Goal: Information Seeking & Learning: Learn about a topic

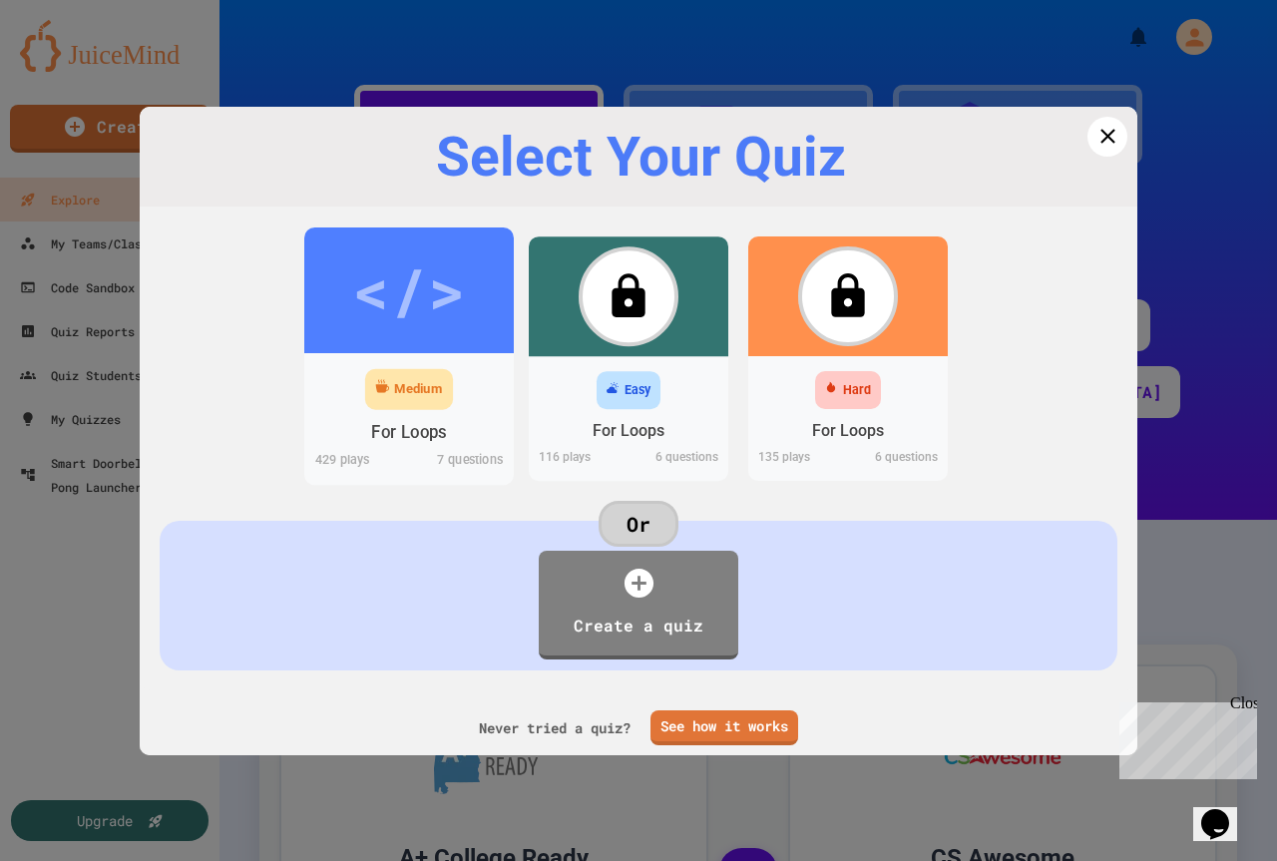
scroll to position [656, 0]
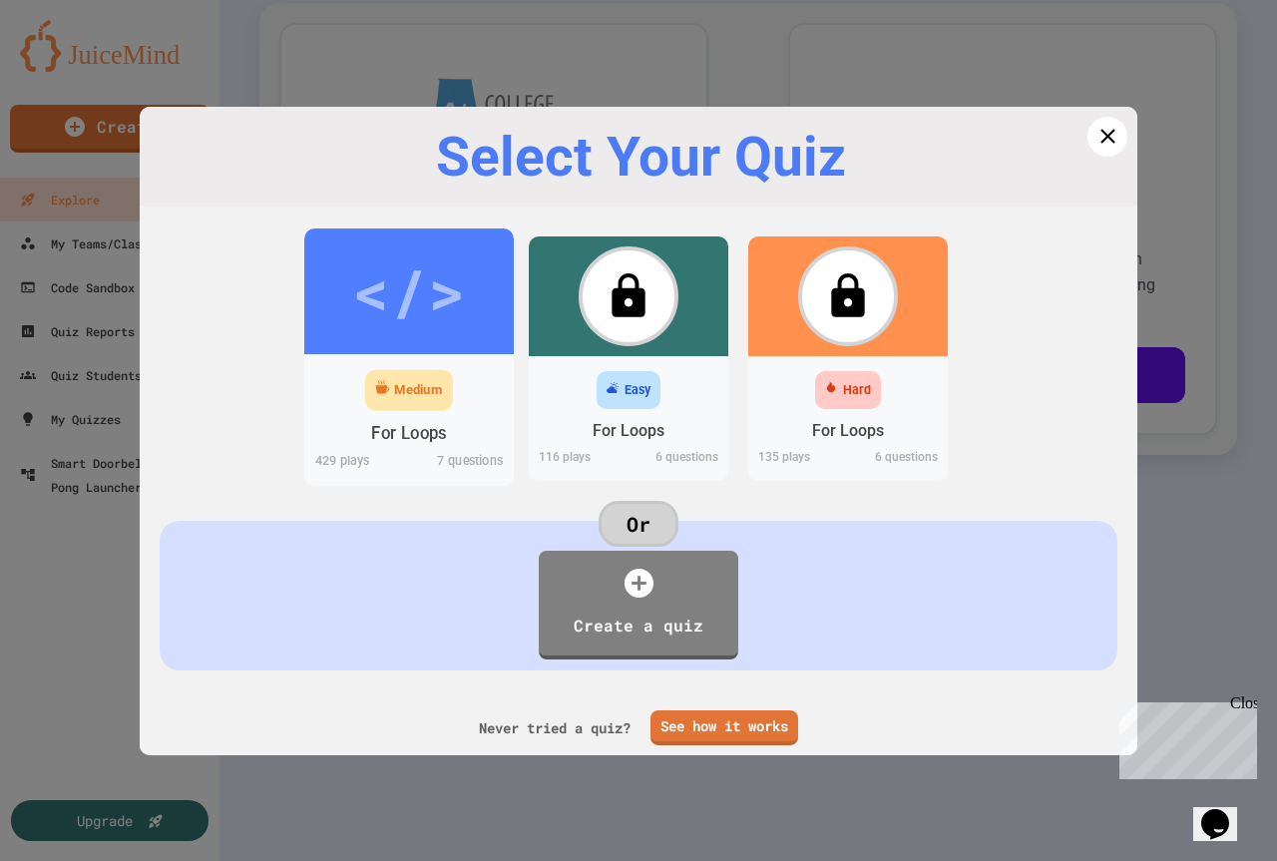
click at [412, 293] on div "</>" at bounding box center [408, 290] width 113 height 95
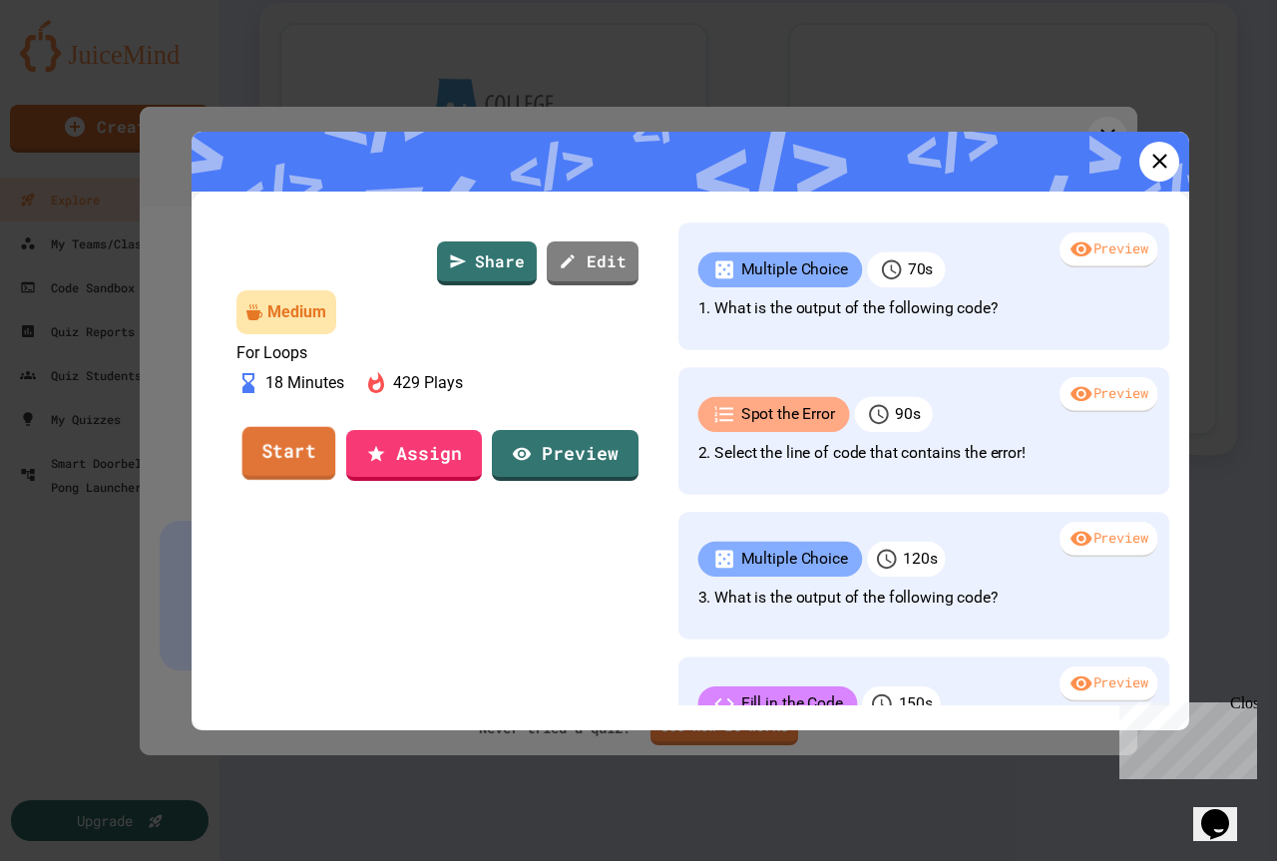
click at [283, 481] on link "Start" at bounding box center [289, 454] width 94 height 54
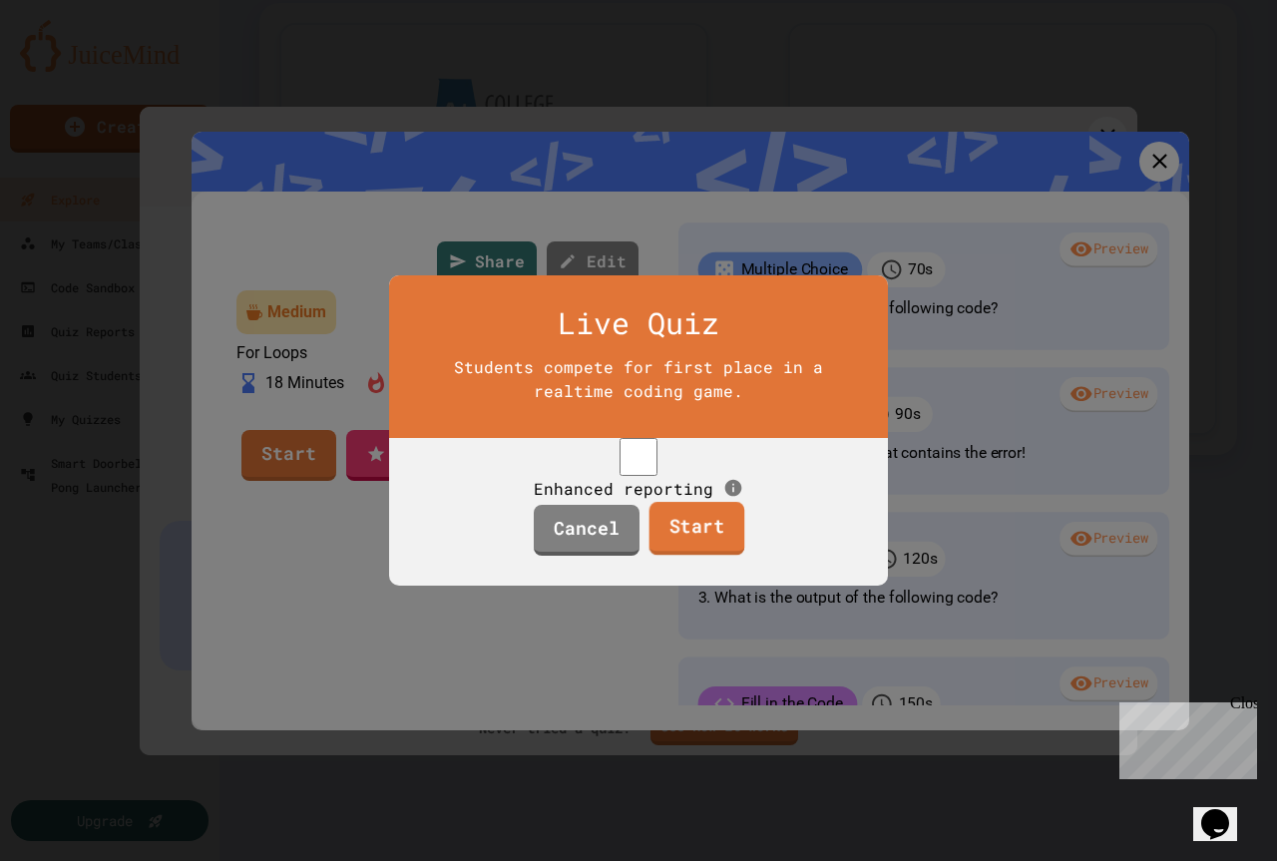
click at [728, 544] on link "Start" at bounding box center [696, 529] width 96 height 54
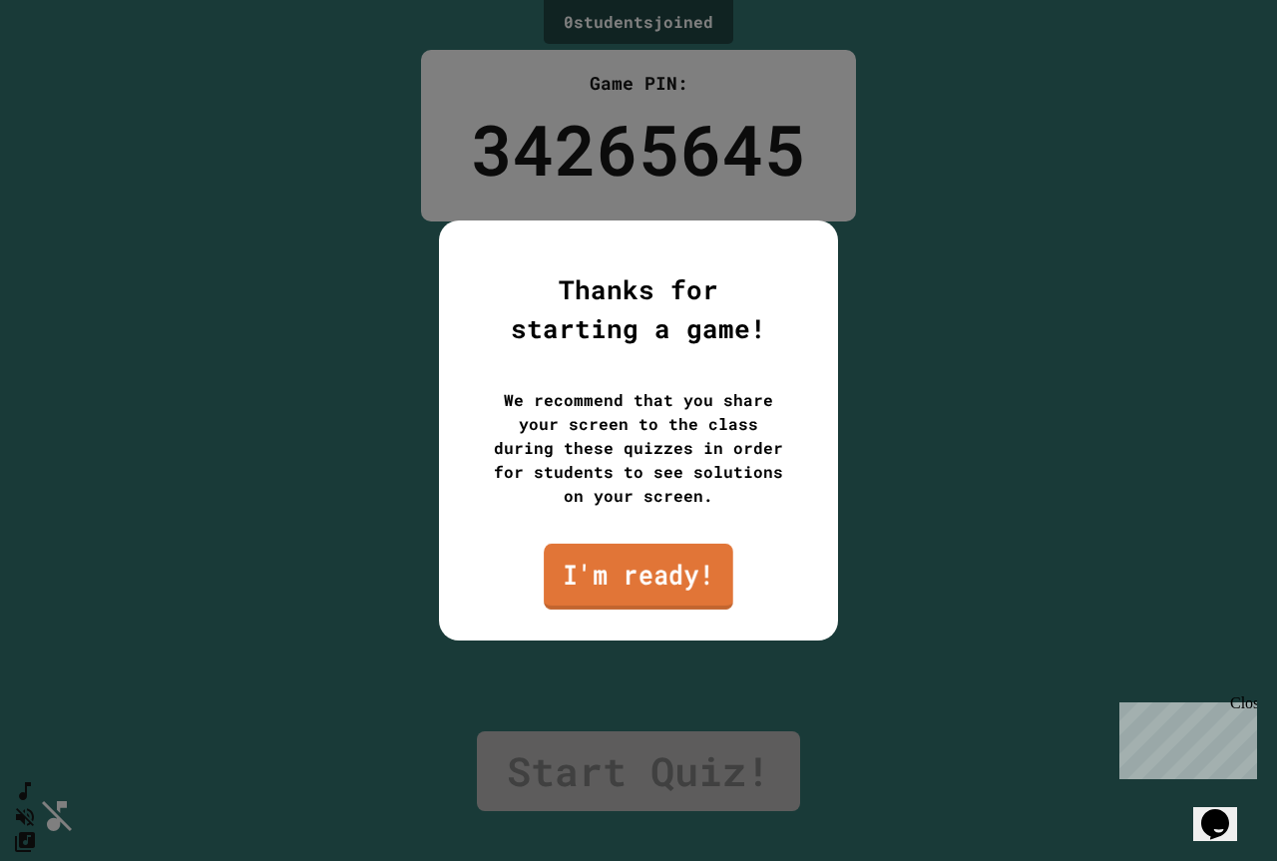
click at [610, 586] on link "I'm ready!" at bounding box center [638, 577] width 189 height 66
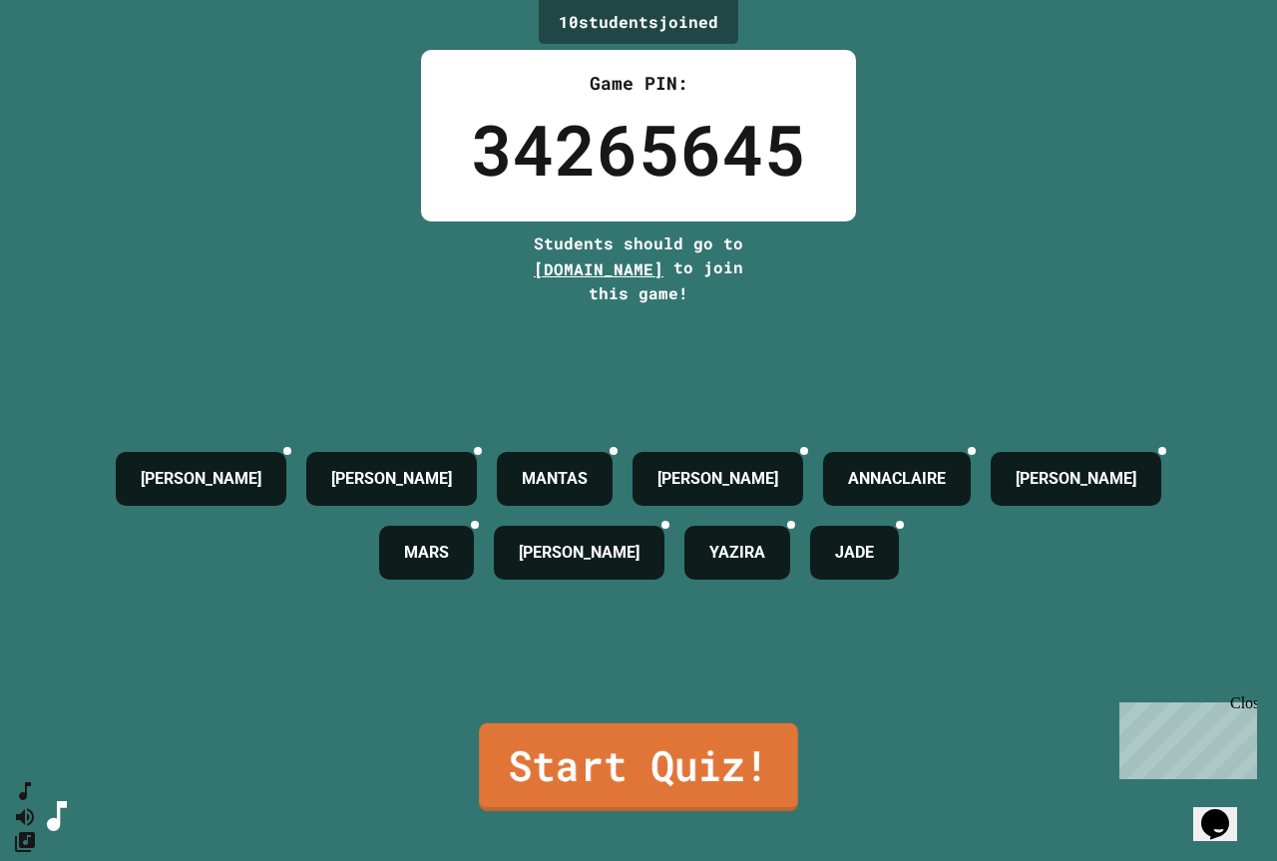
click at [636, 758] on link "Start Quiz!" at bounding box center [638, 767] width 319 height 88
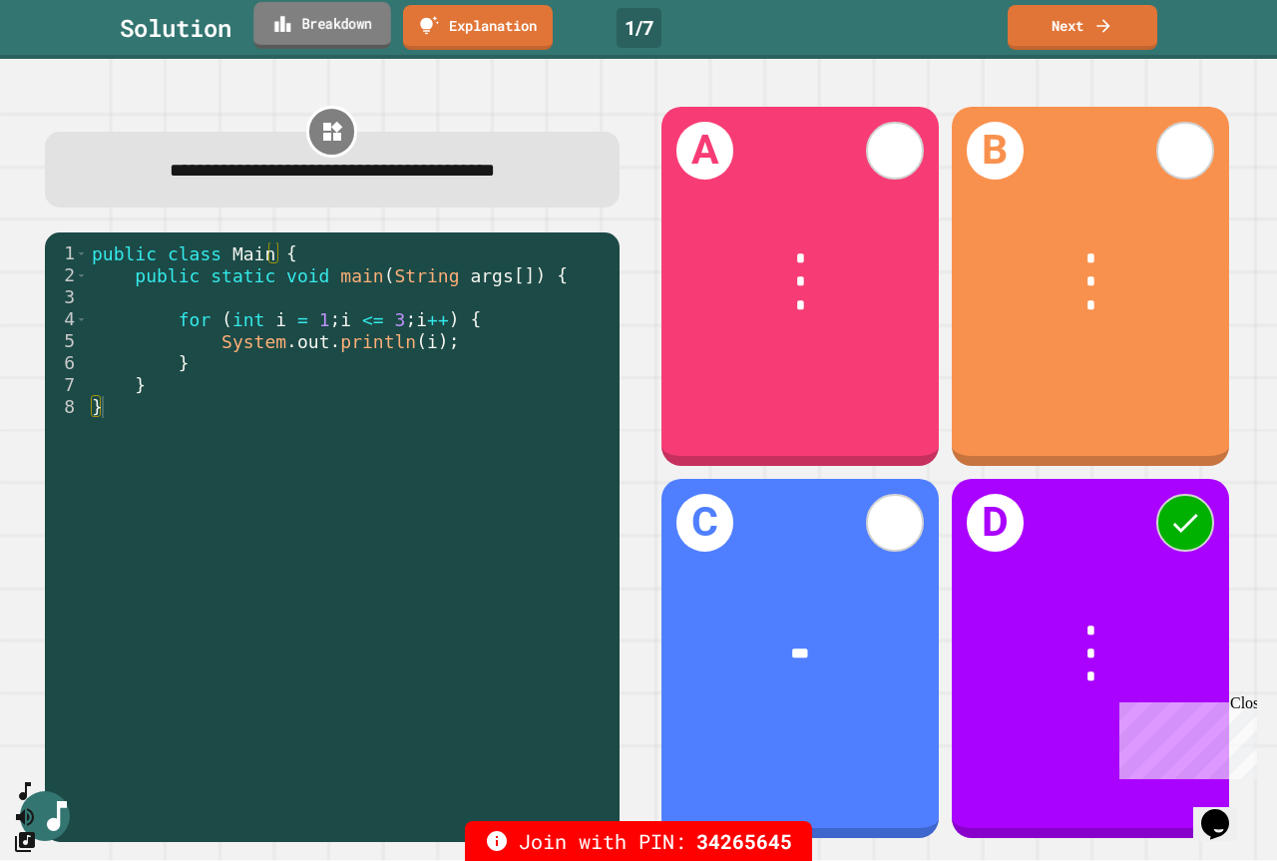
click at [335, 5] on link "Breakdown" at bounding box center [322, 25] width 138 height 47
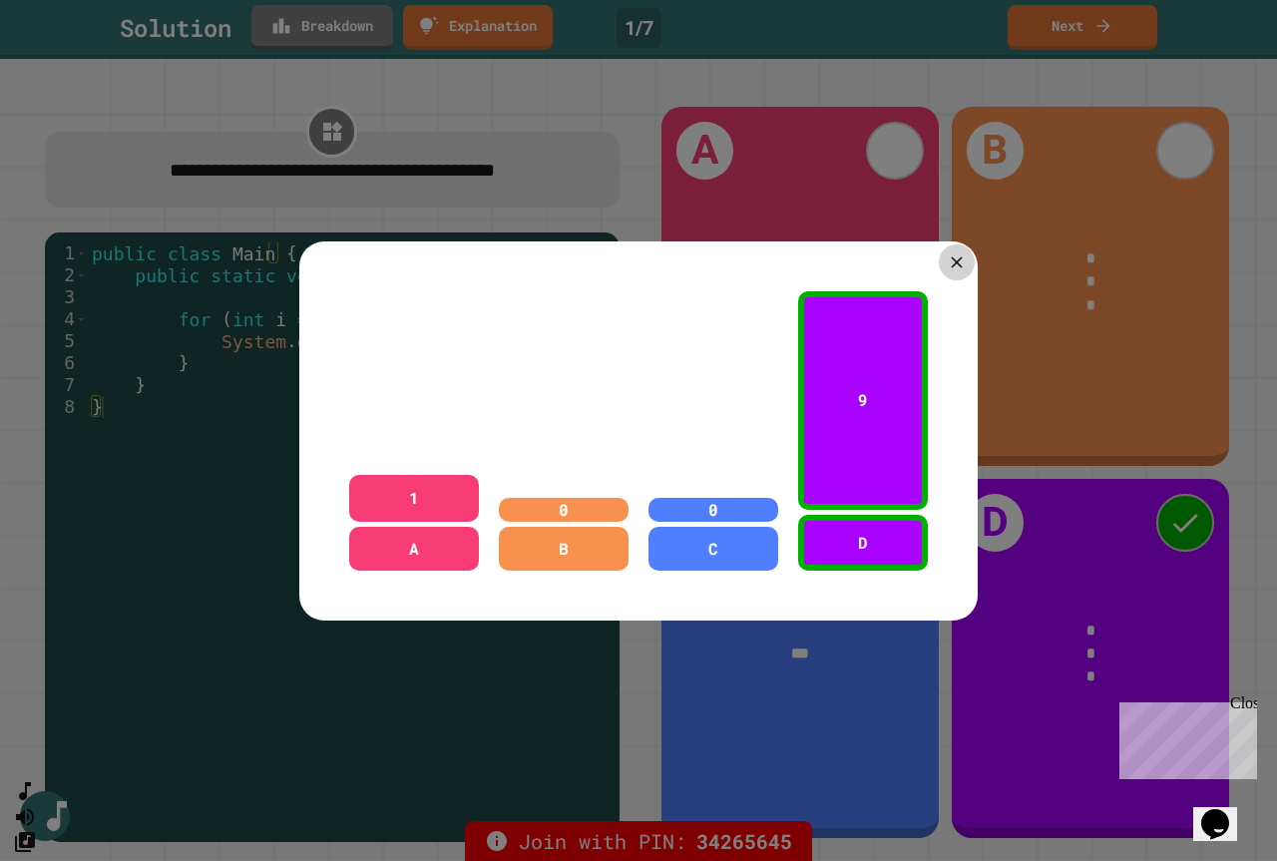
click at [946, 254] on icon at bounding box center [955, 261] width 19 height 19
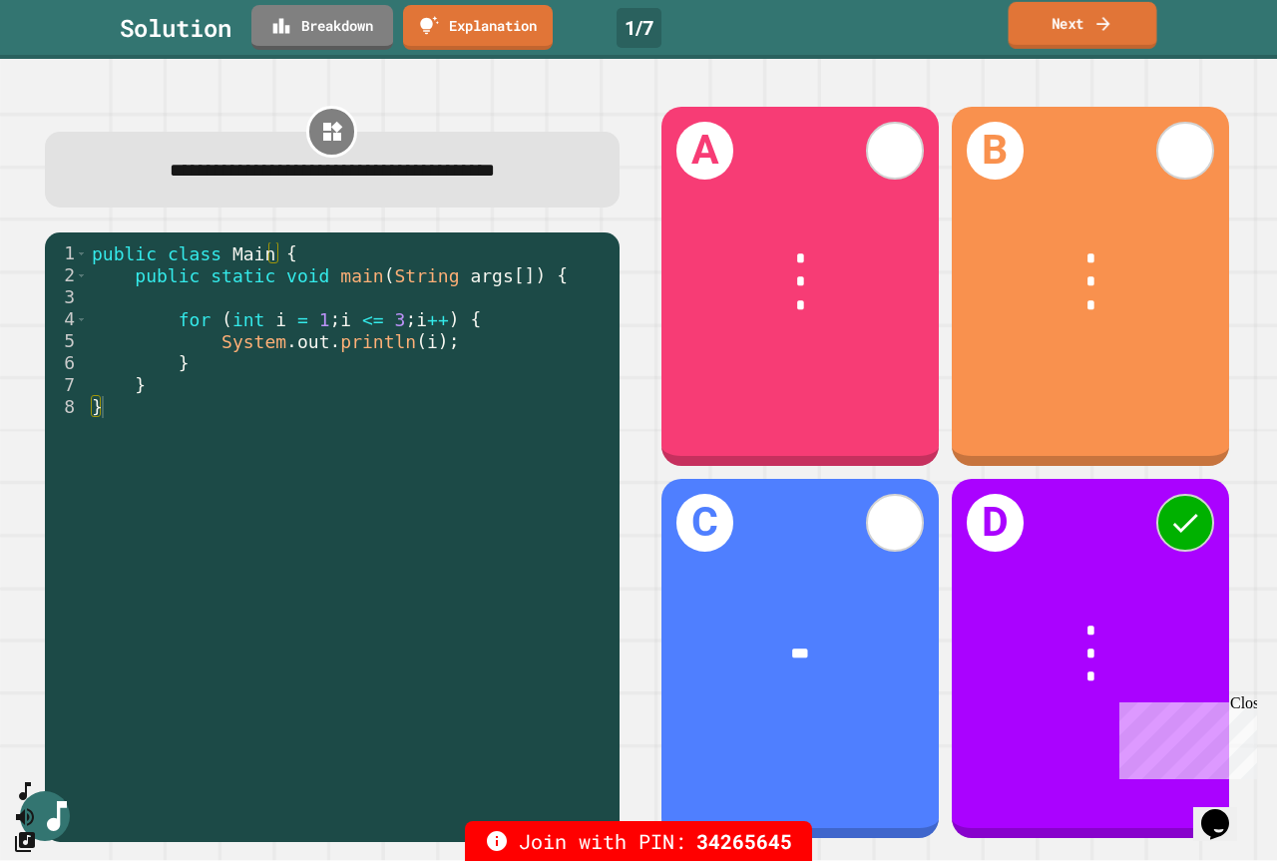
click at [1110, 16] on icon at bounding box center [1103, 23] width 20 height 21
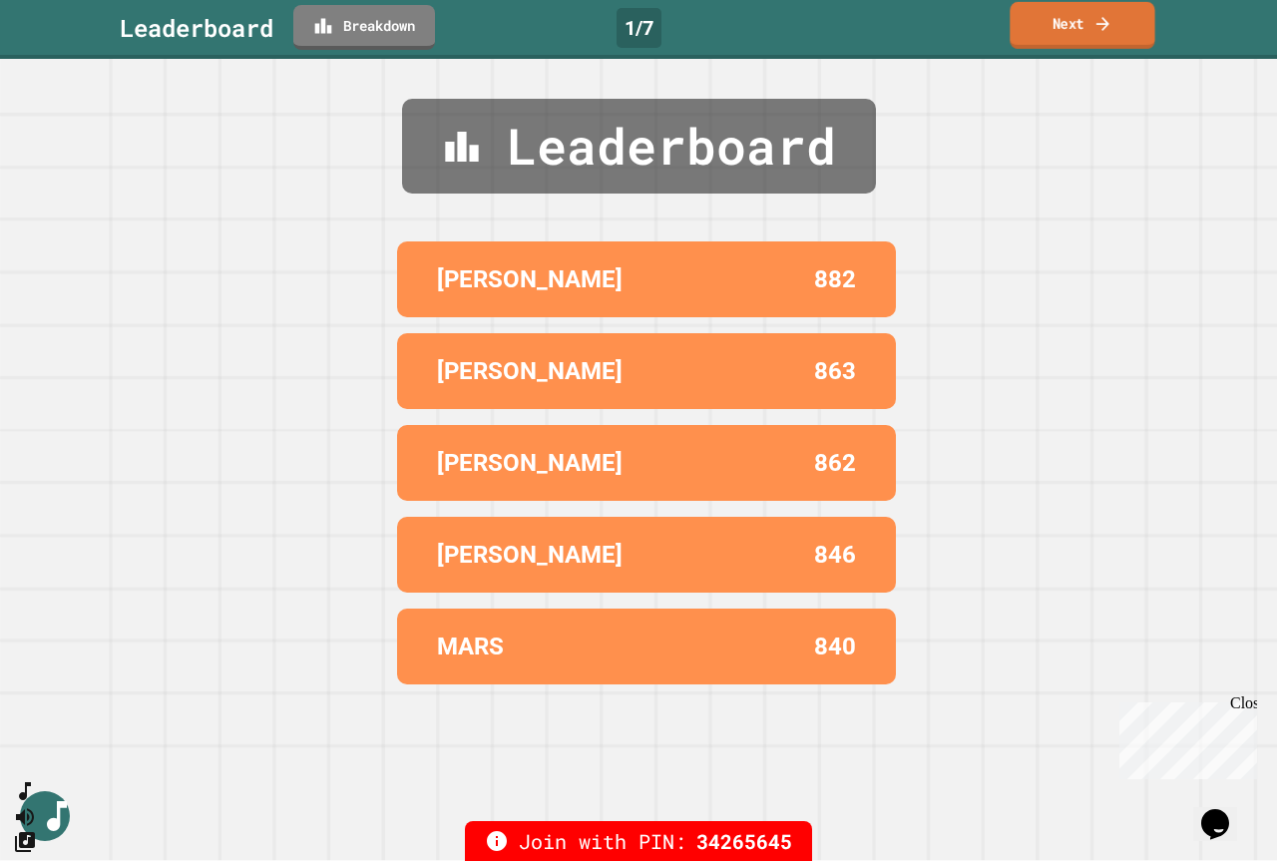
click at [1076, 13] on link "Next" at bounding box center [1081, 25] width 145 height 47
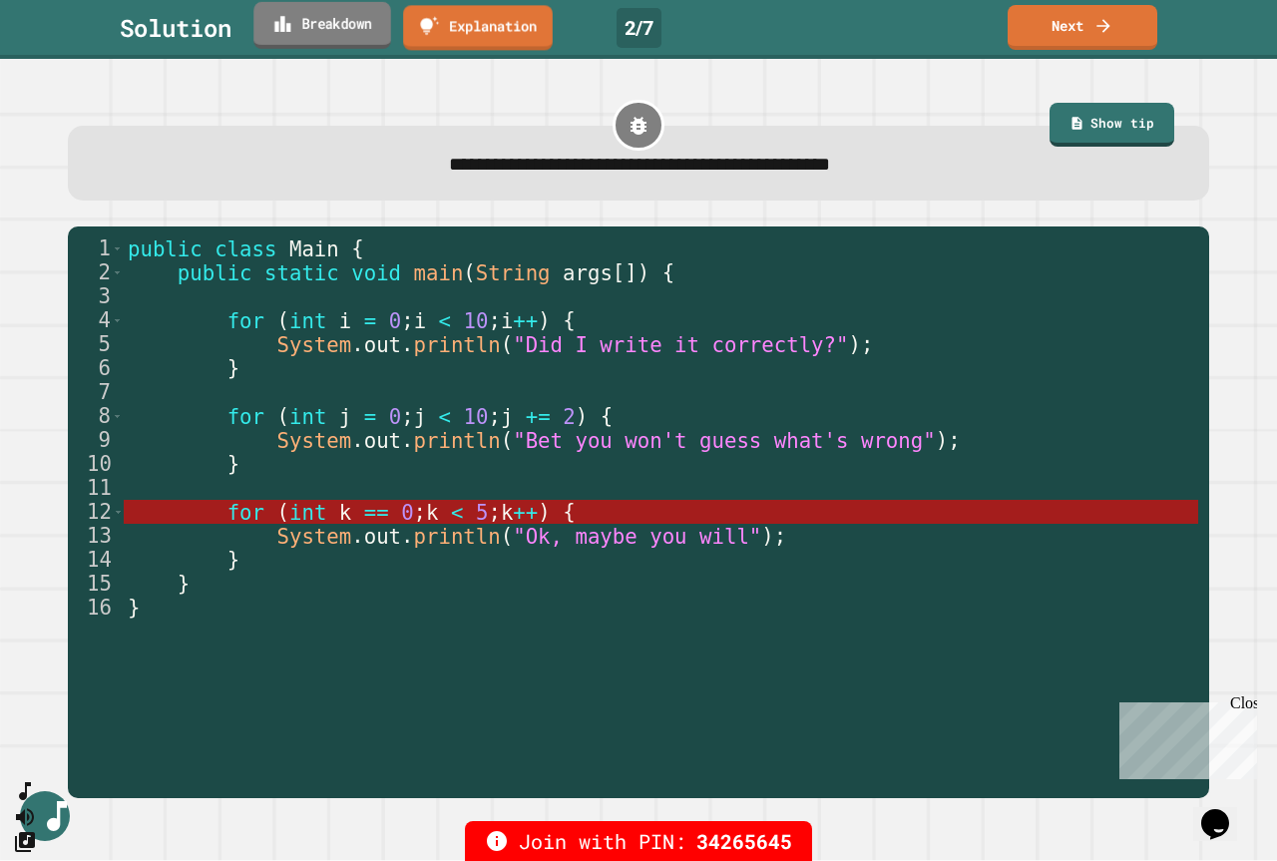
click at [361, 21] on link "Breakdown" at bounding box center [321, 25] width 137 height 47
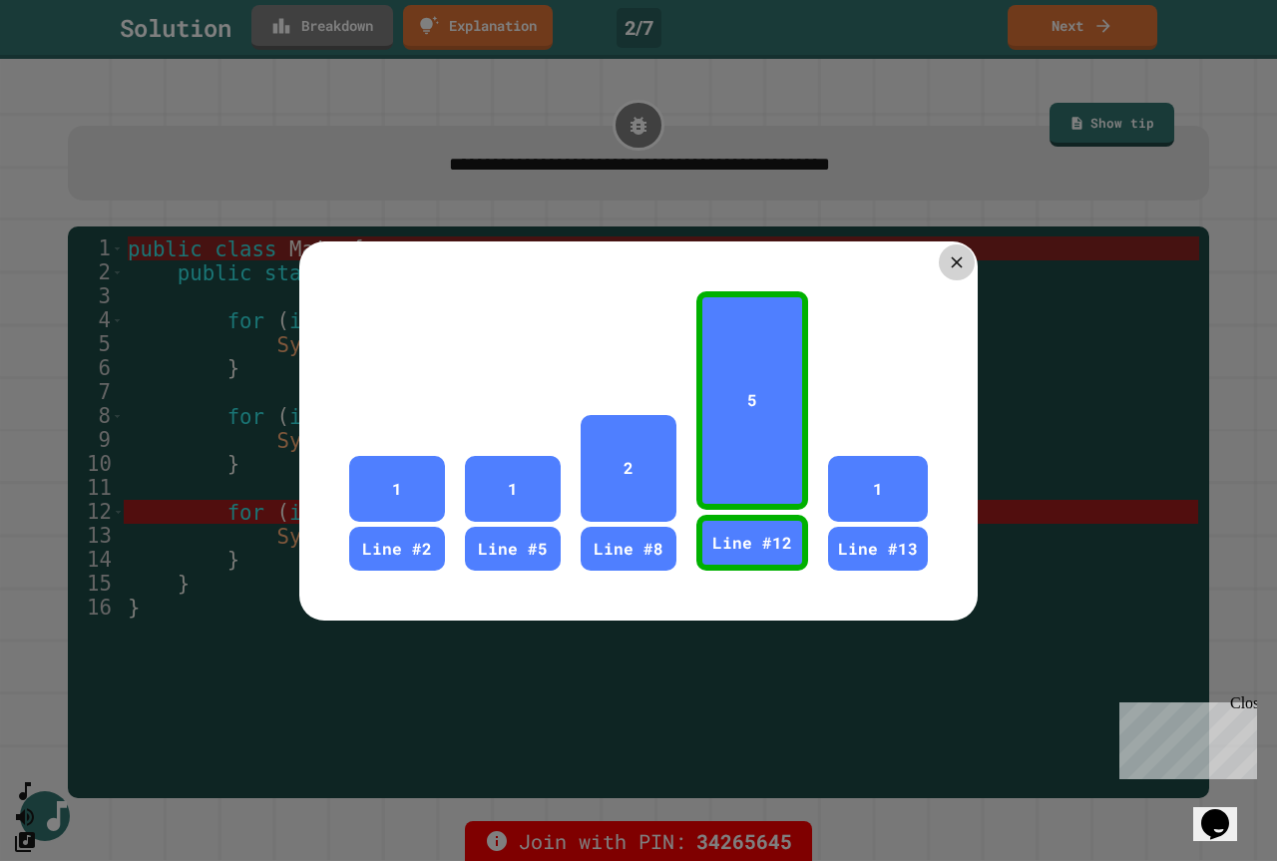
click at [948, 252] on icon at bounding box center [955, 261] width 19 height 19
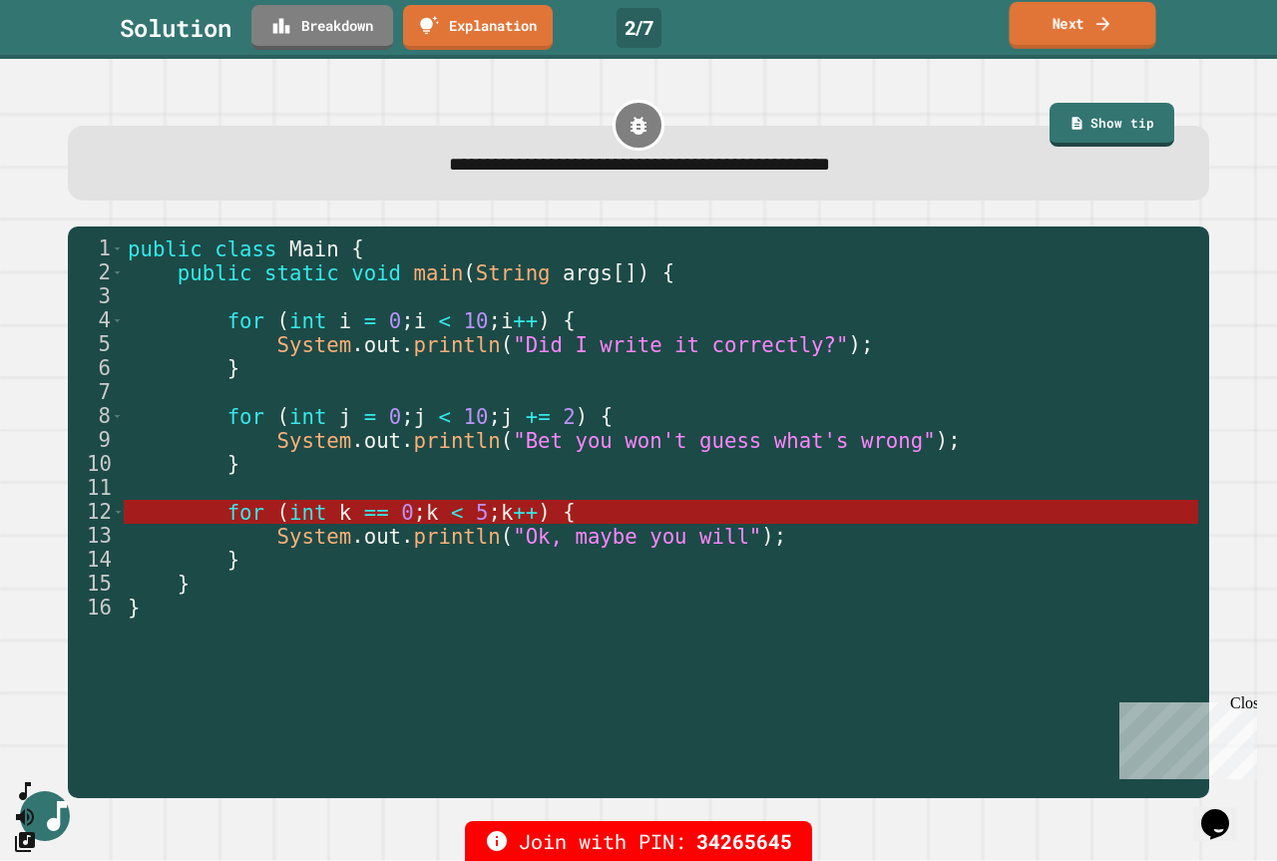
click at [1054, 27] on link "Next" at bounding box center [1081, 25] width 147 height 47
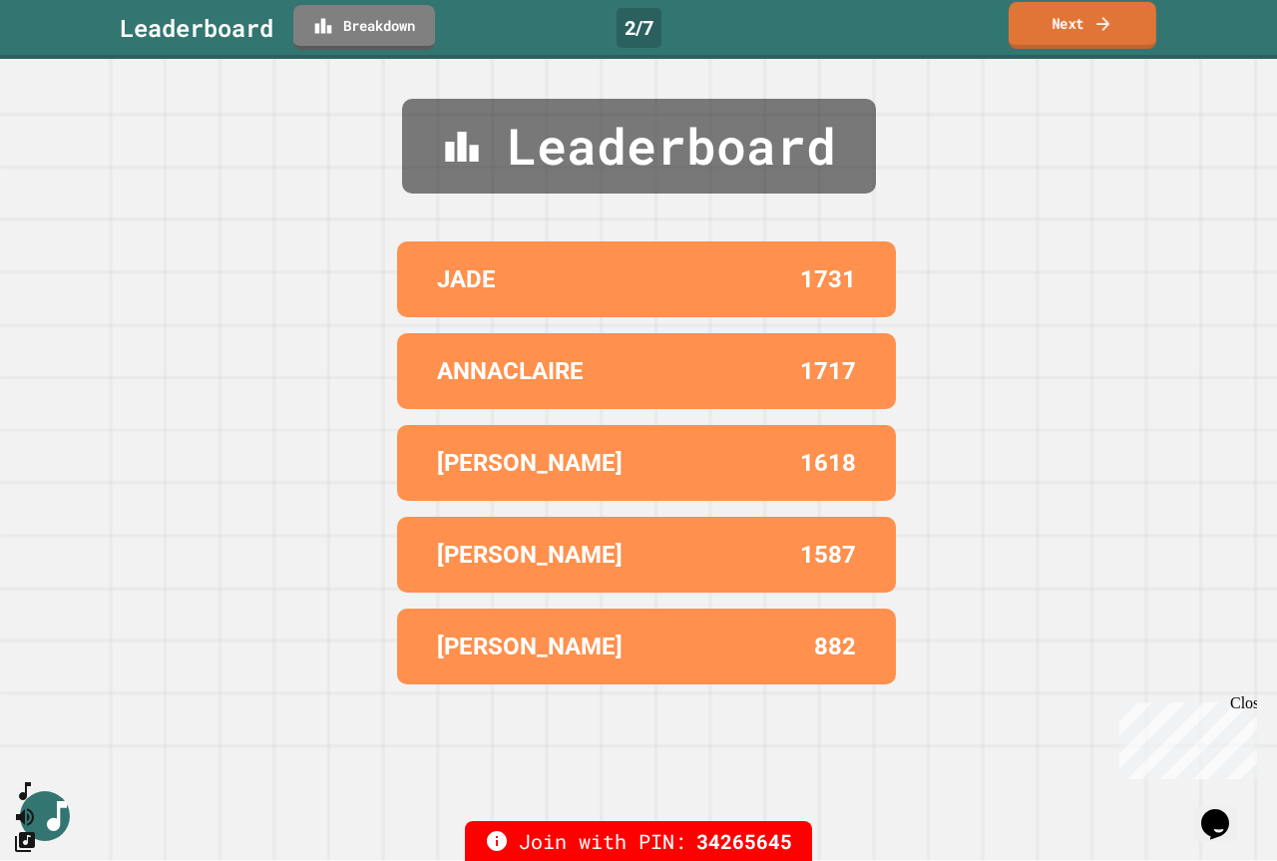
click at [1054, 27] on link "Next" at bounding box center [1082, 25] width 148 height 47
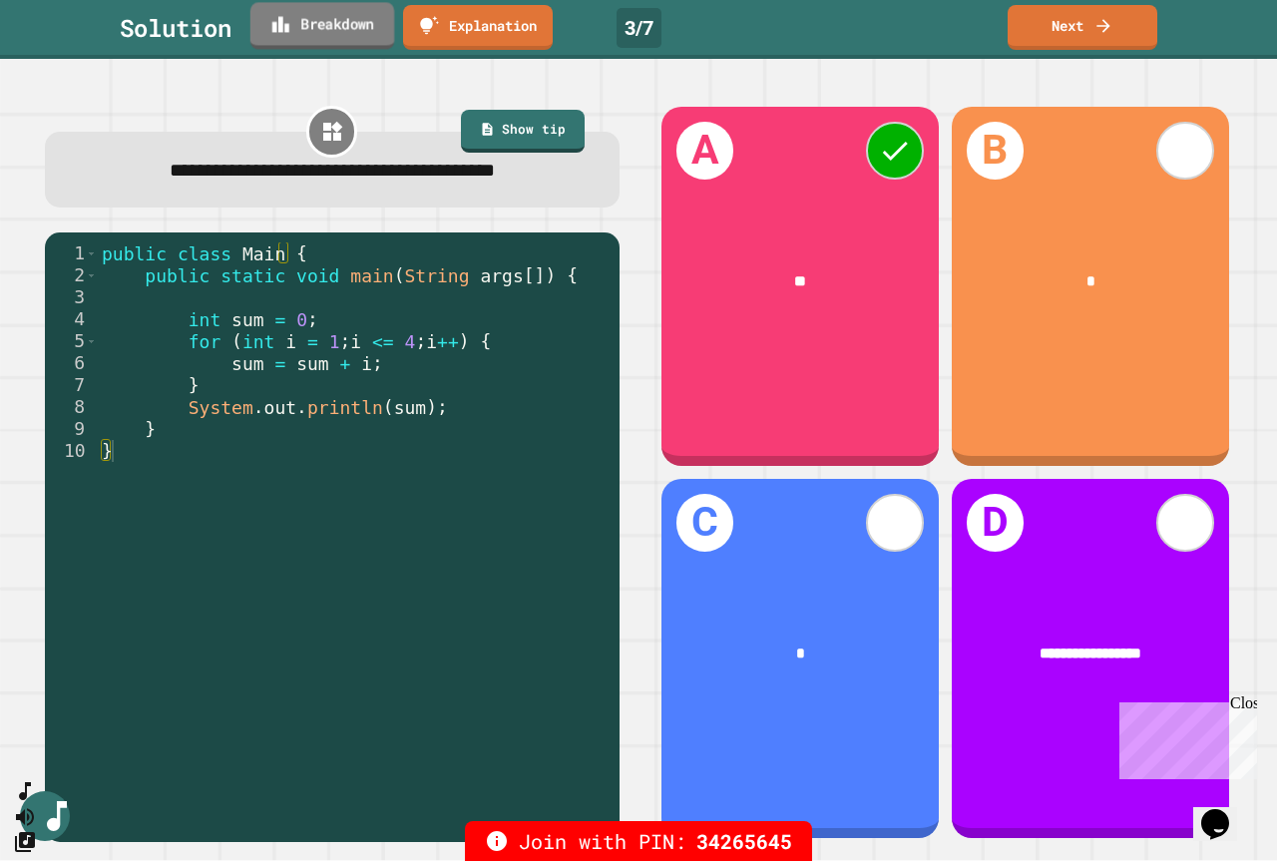
click at [335, 30] on link "Breakdown" at bounding box center [322, 25] width 144 height 47
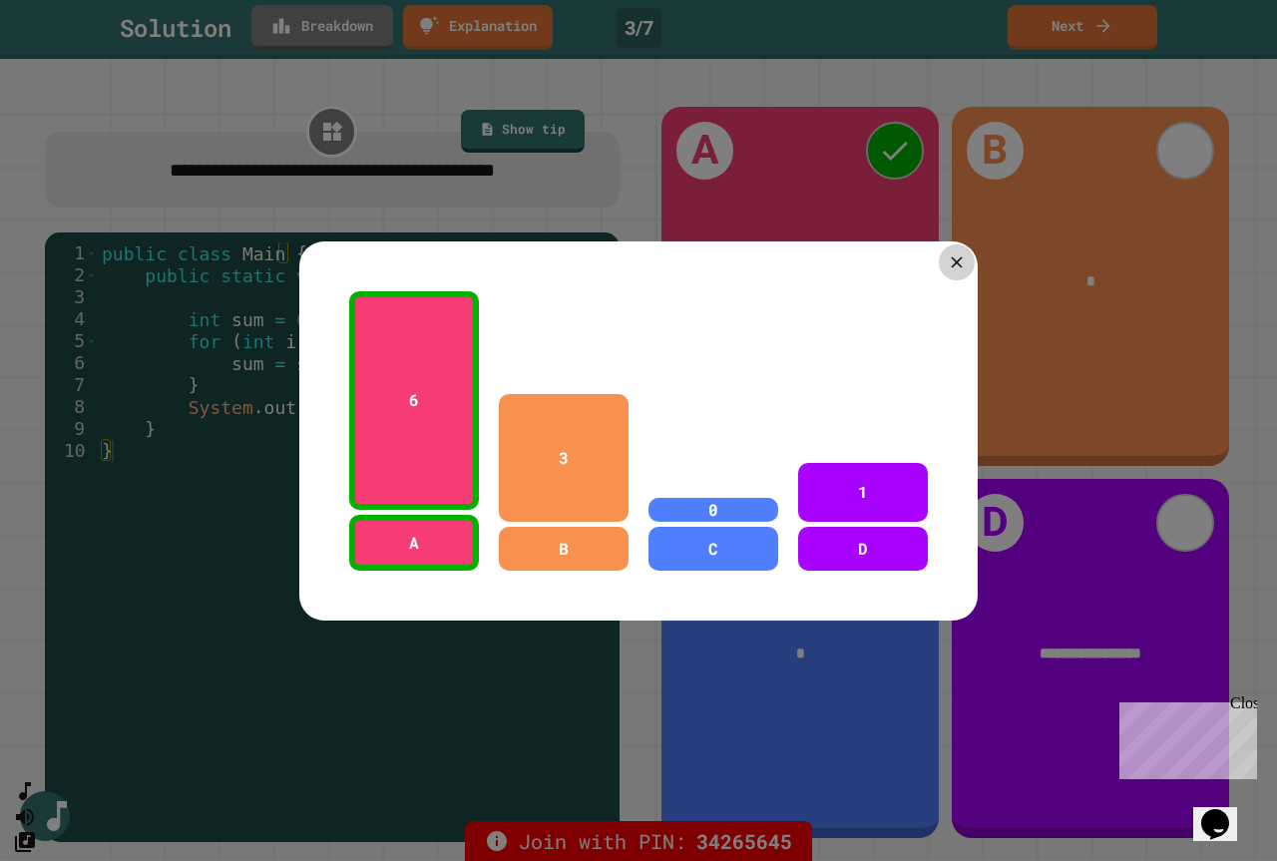
click at [953, 259] on icon at bounding box center [955, 261] width 11 height 11
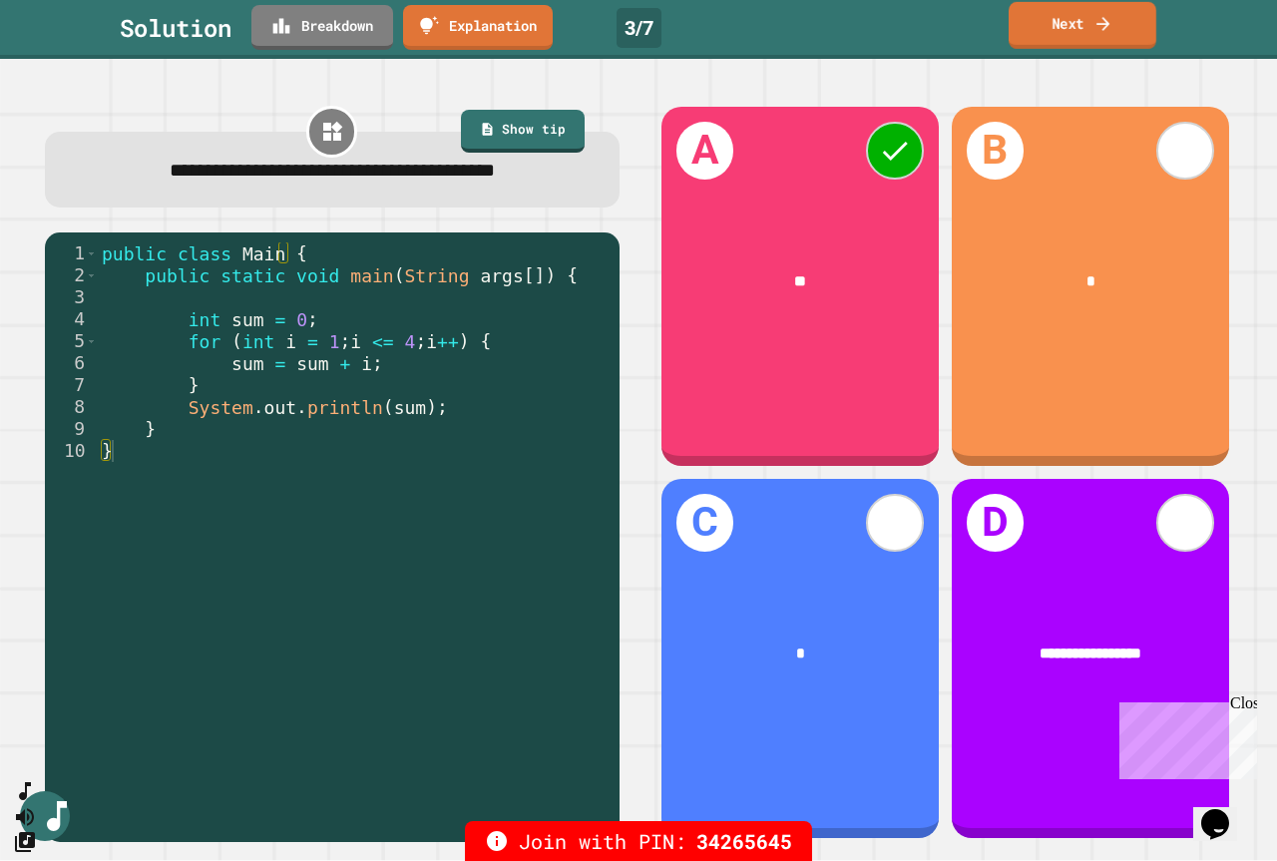
click at [1074, 16] on link "Next" at bounding box center [1082, 25] width 148 height 47
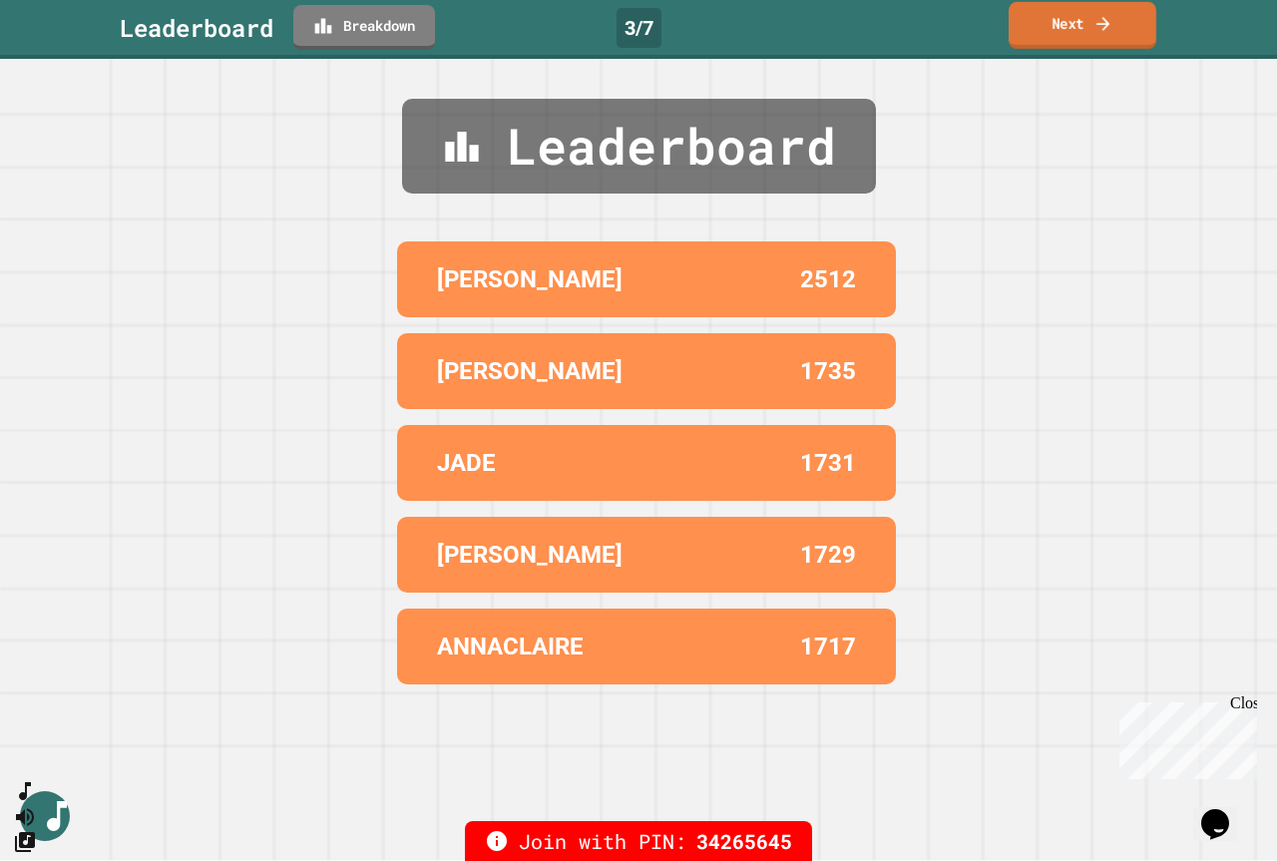
click at [1074, 19] on link "Next" at bounding box center [1082, 25] width 148 height 47
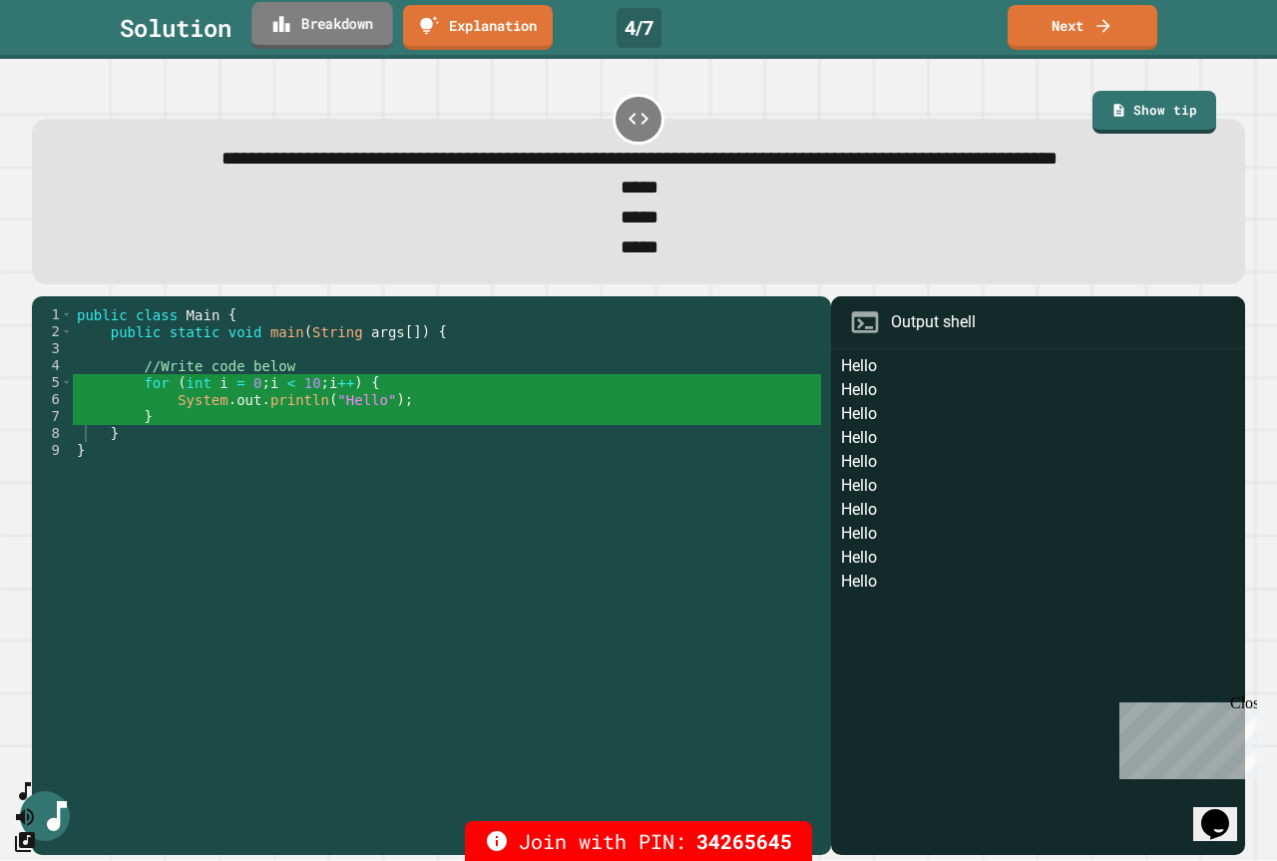
click at [332, 34] on link "Breakdown" at bounding box center [321, 25] width 141 height 47
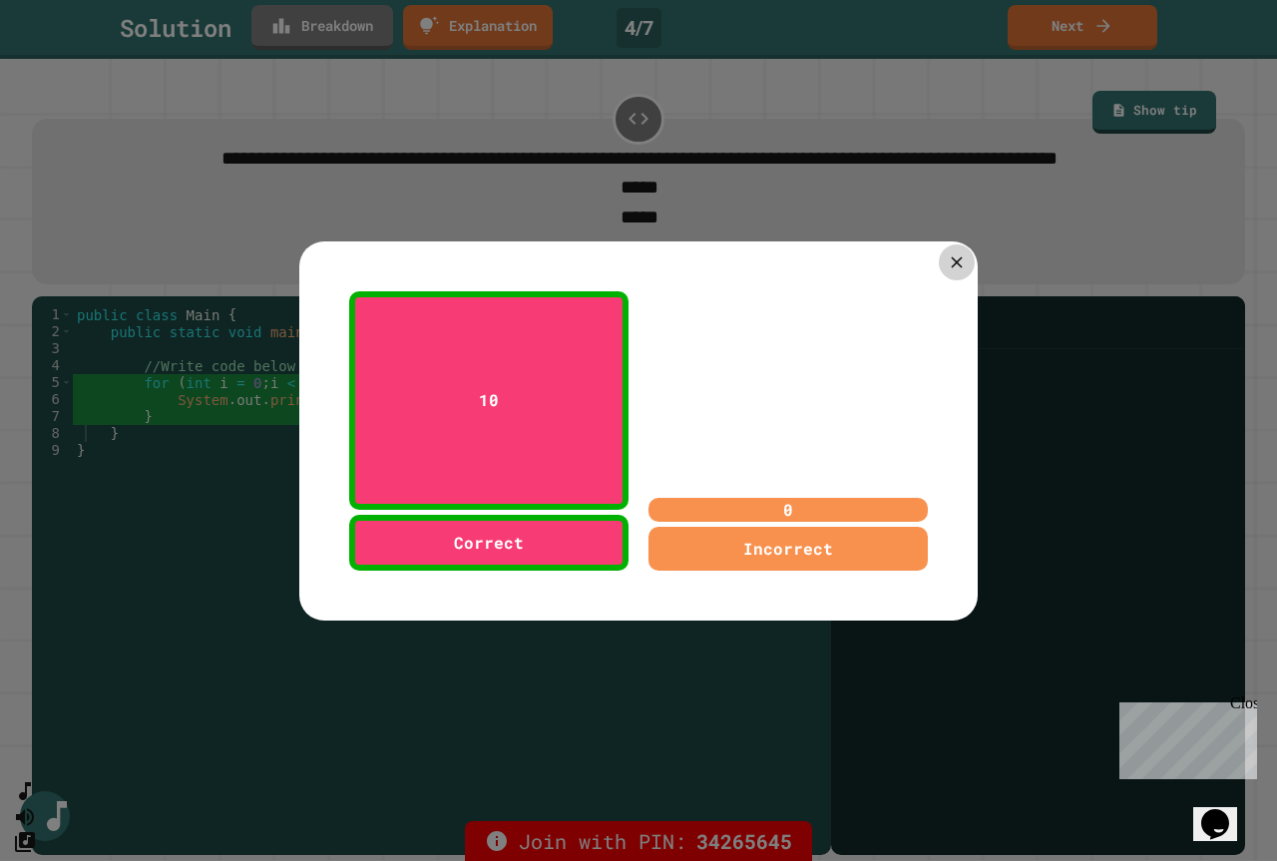
click at [950, 256] on icon at bounding box center [955, 261] width 11 height 11
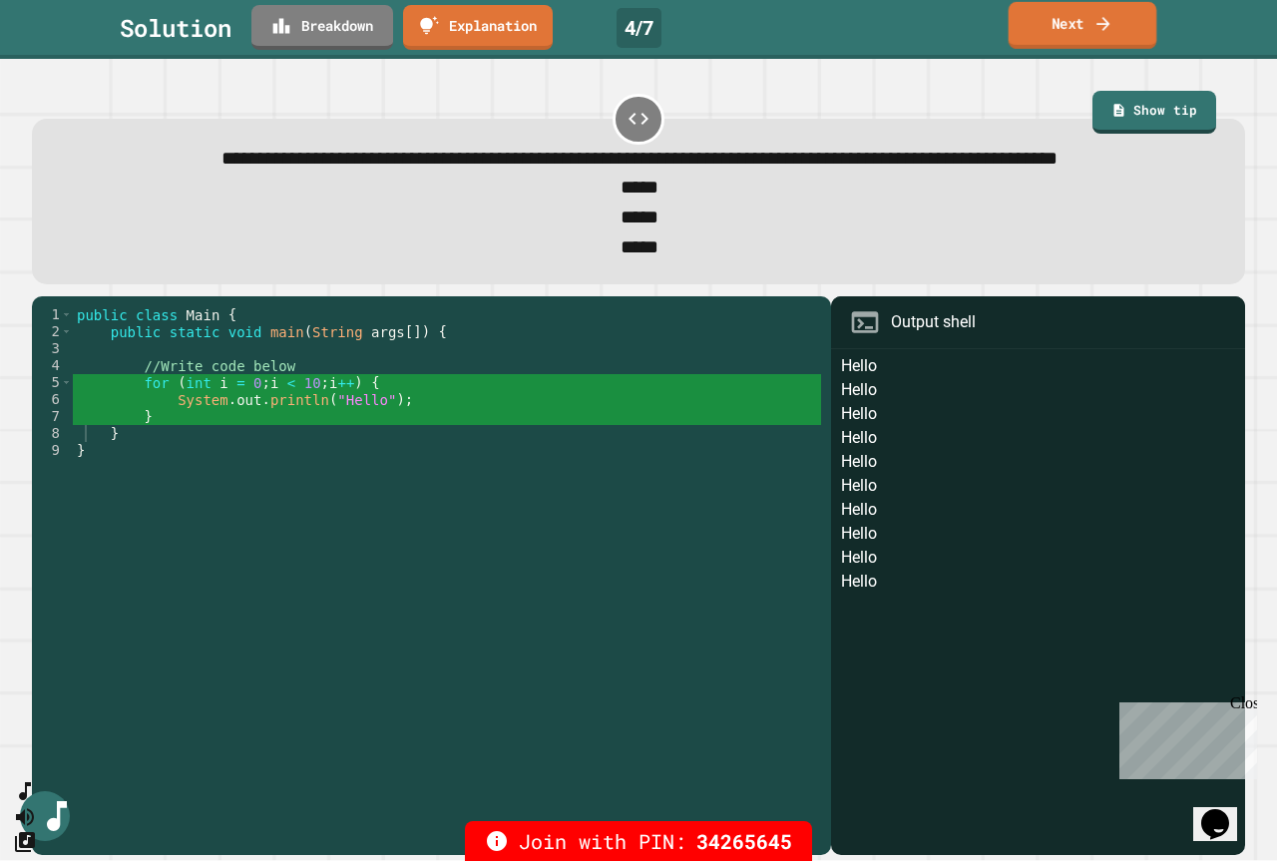
click at [1092, 14] on link "Next" at bounding box center [1082, 25] width 149 height 47
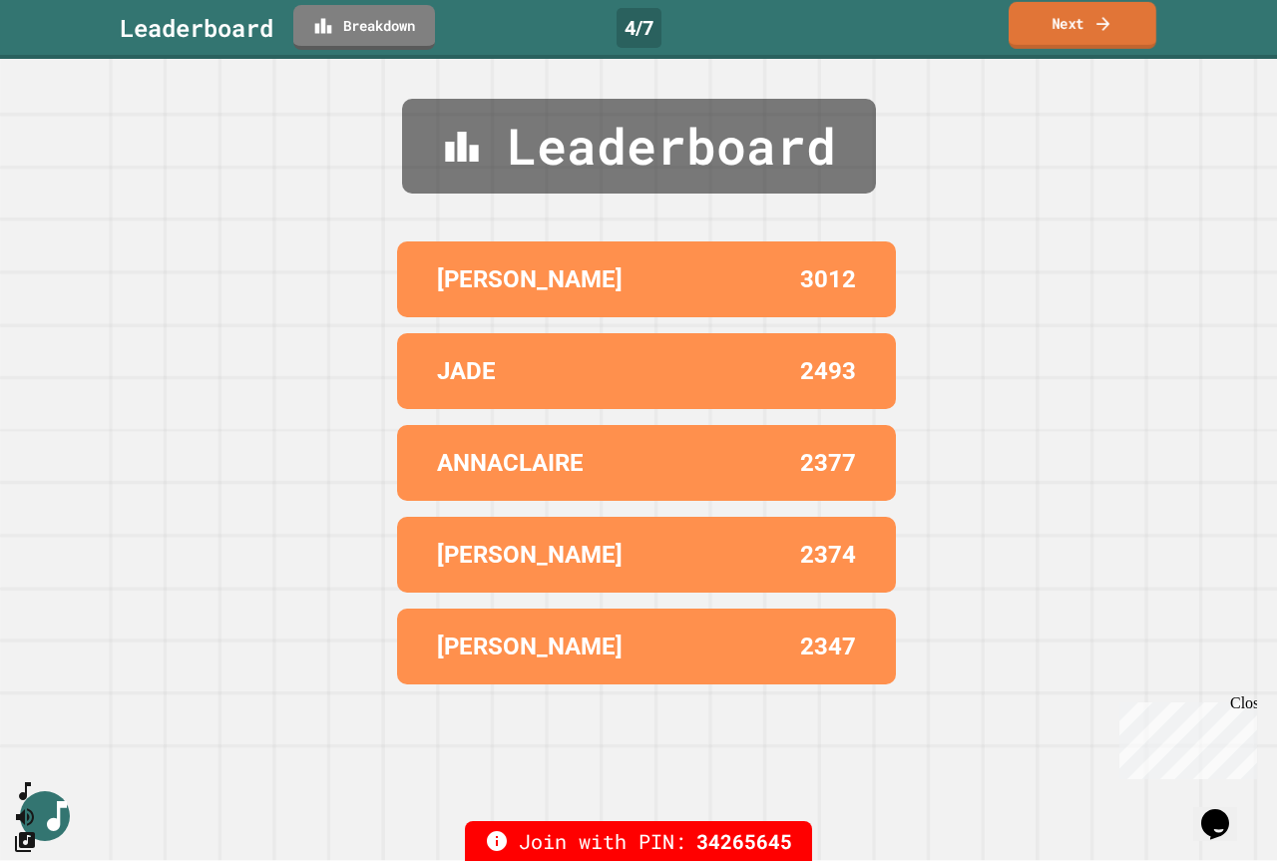
click at [1092, 14] on link "Next" at bounding box center [1082, 25] width 148 height 47
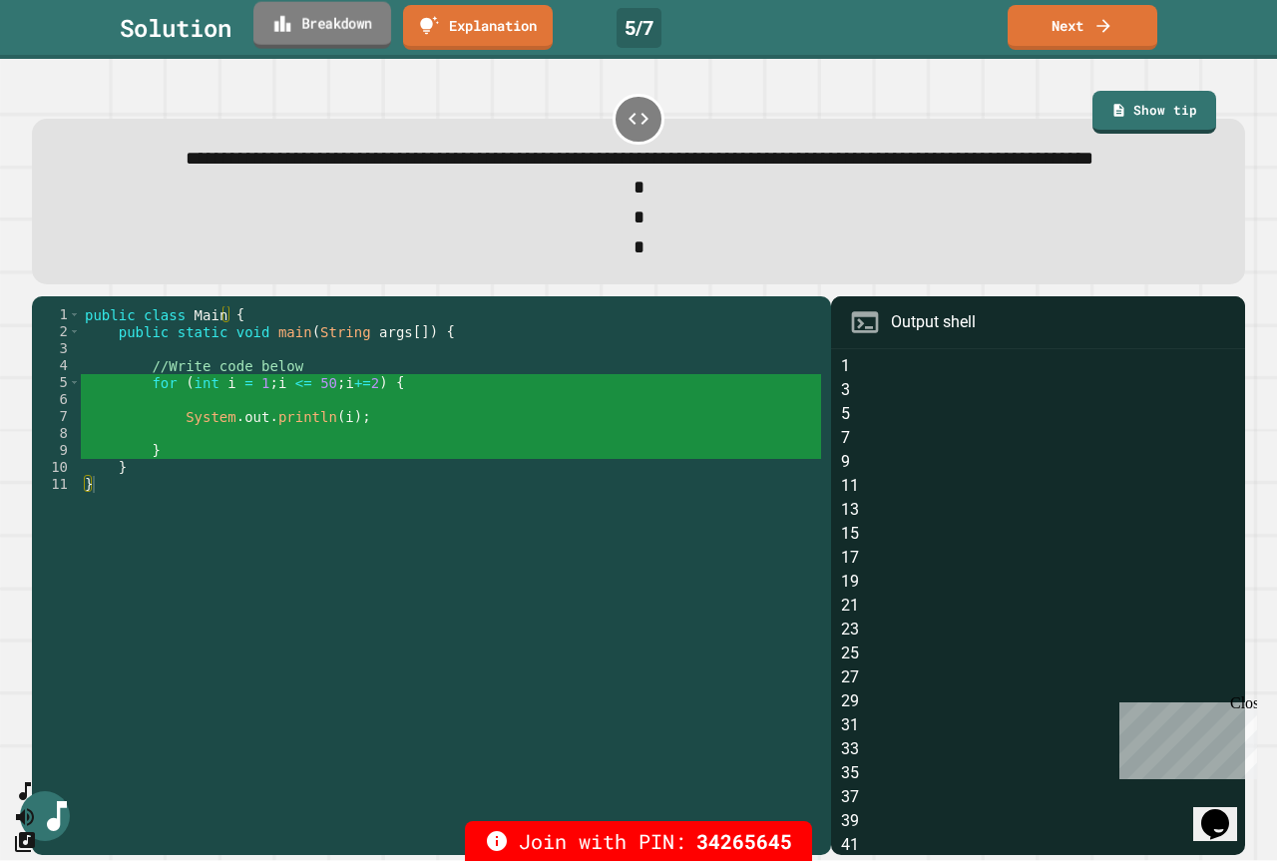
click at [286, 13] on icon at bounding box center [281, 23] width 19 height 21
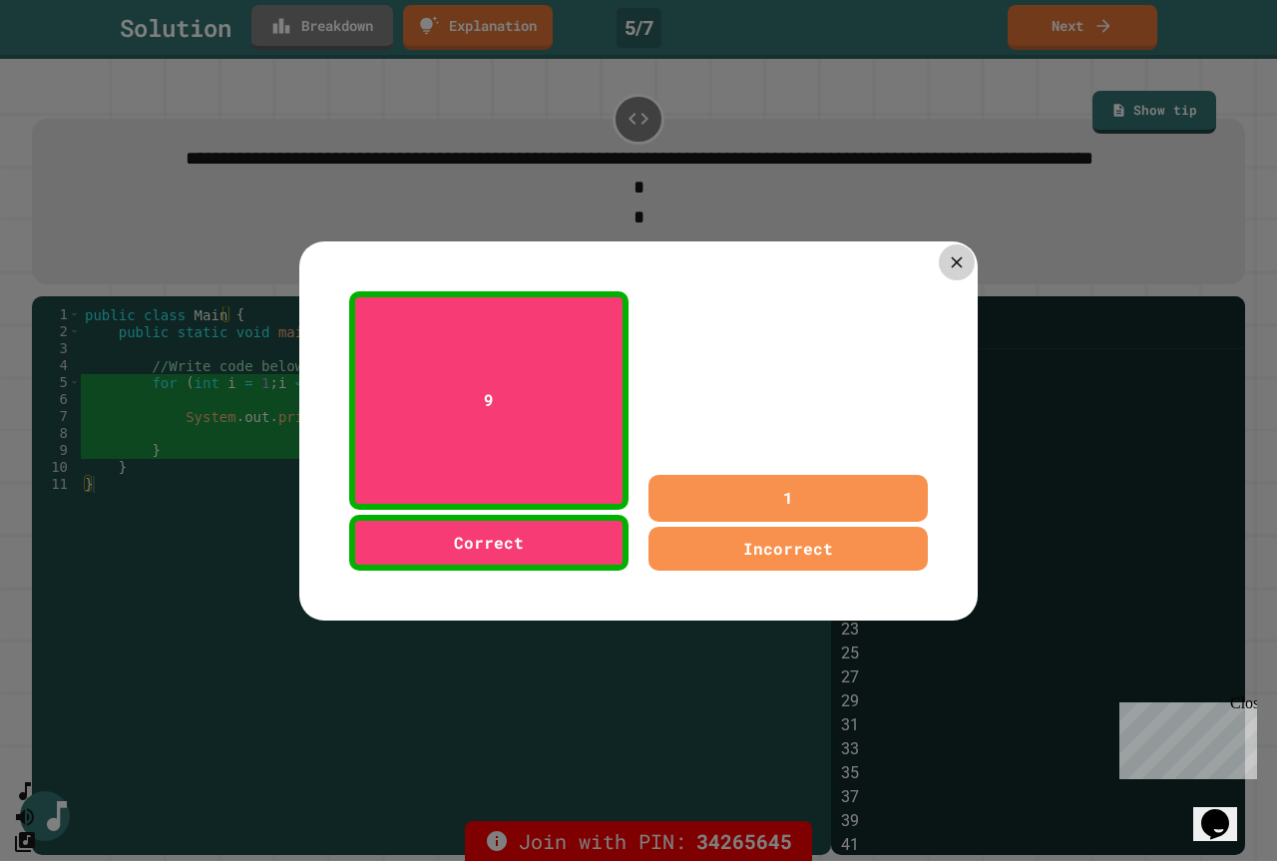
click at [948, 261] on icon at bounding box center [955, 261] width 19 height 19
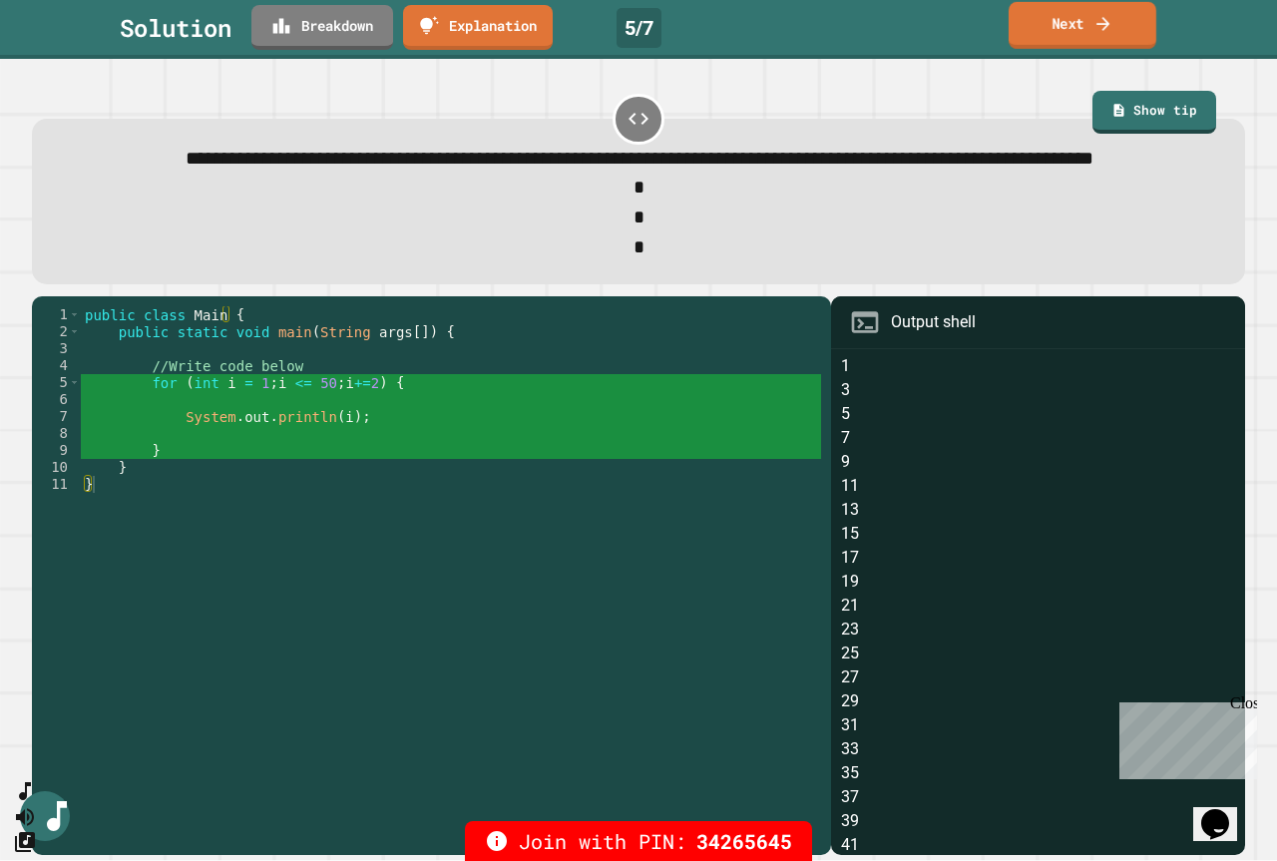
click at [1067, 33] on link "Next" at bounding box center [1082, 25] width 148 height 47
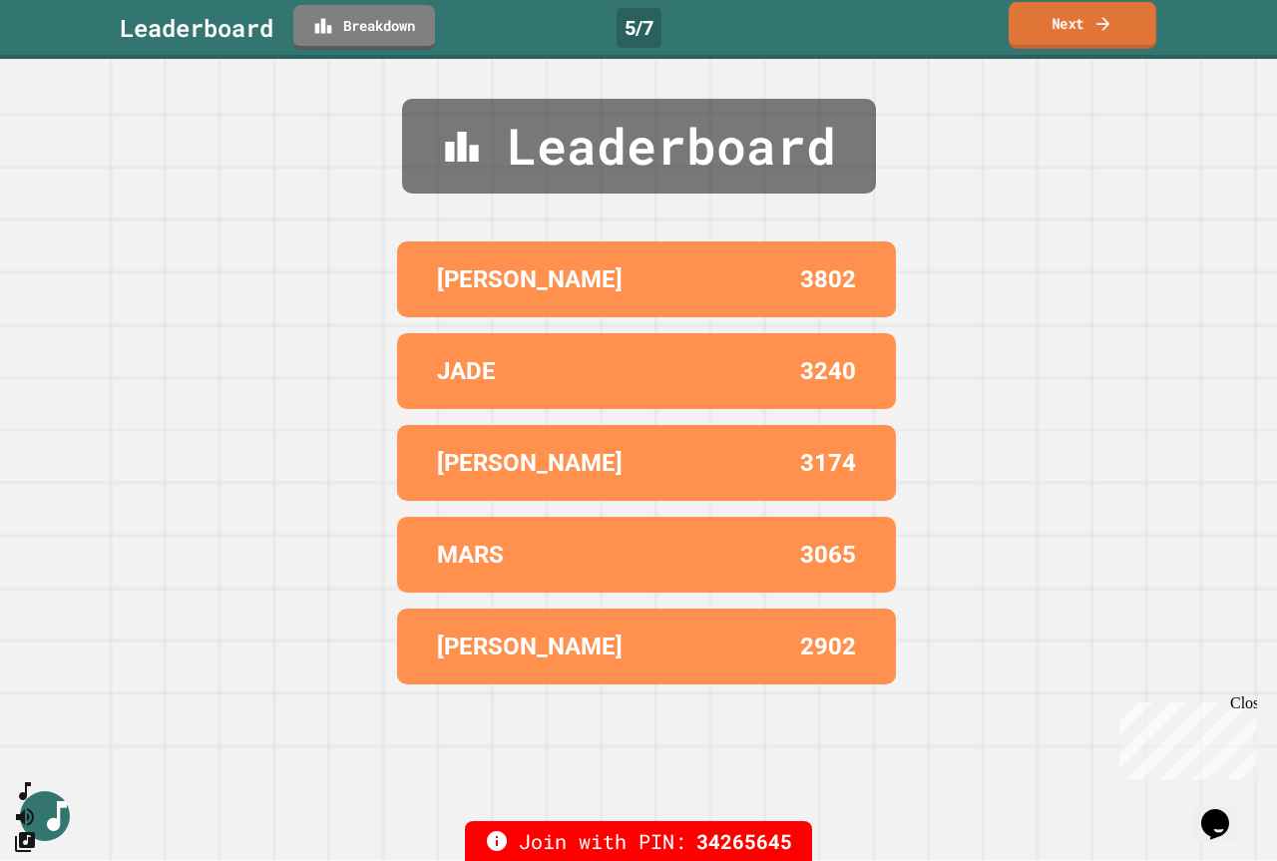
click at [1066, 27] on link "Next" at bounding box center [1082, 25] width 148 height 47
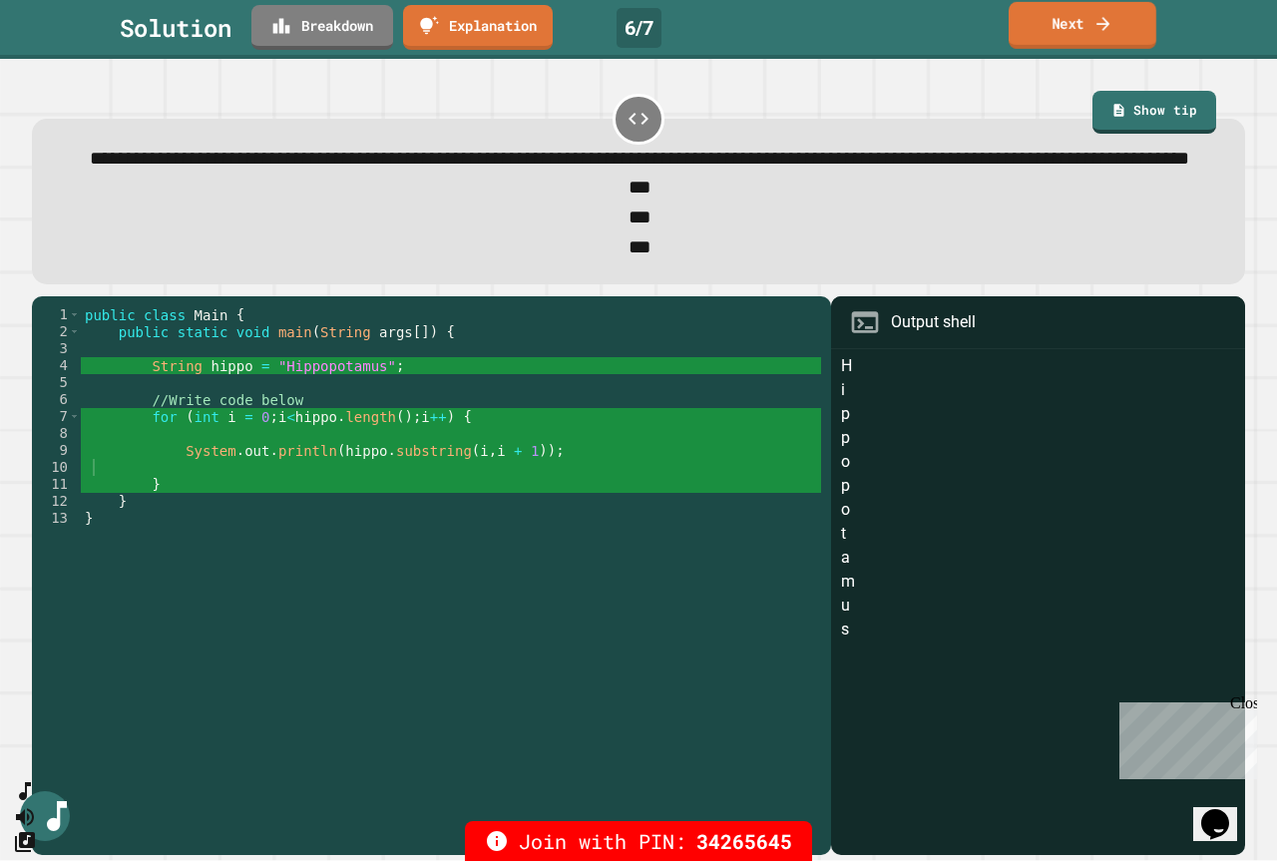
click at [1068, 29] on link "Next" at bounding box center [1082, 25] width 148 height 47
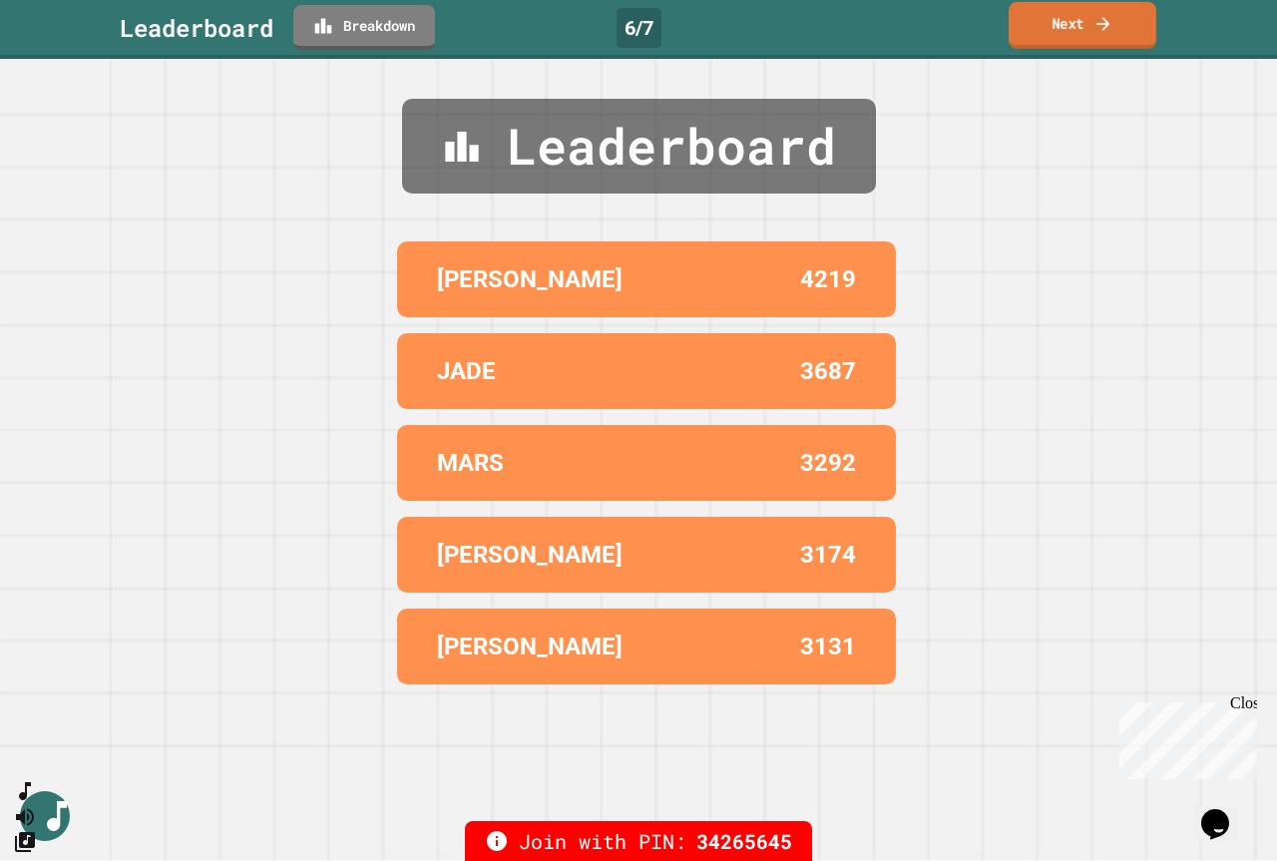
click at [1068, 22] on link "Next" at bounding box center [1082, 25] width 148 height 47
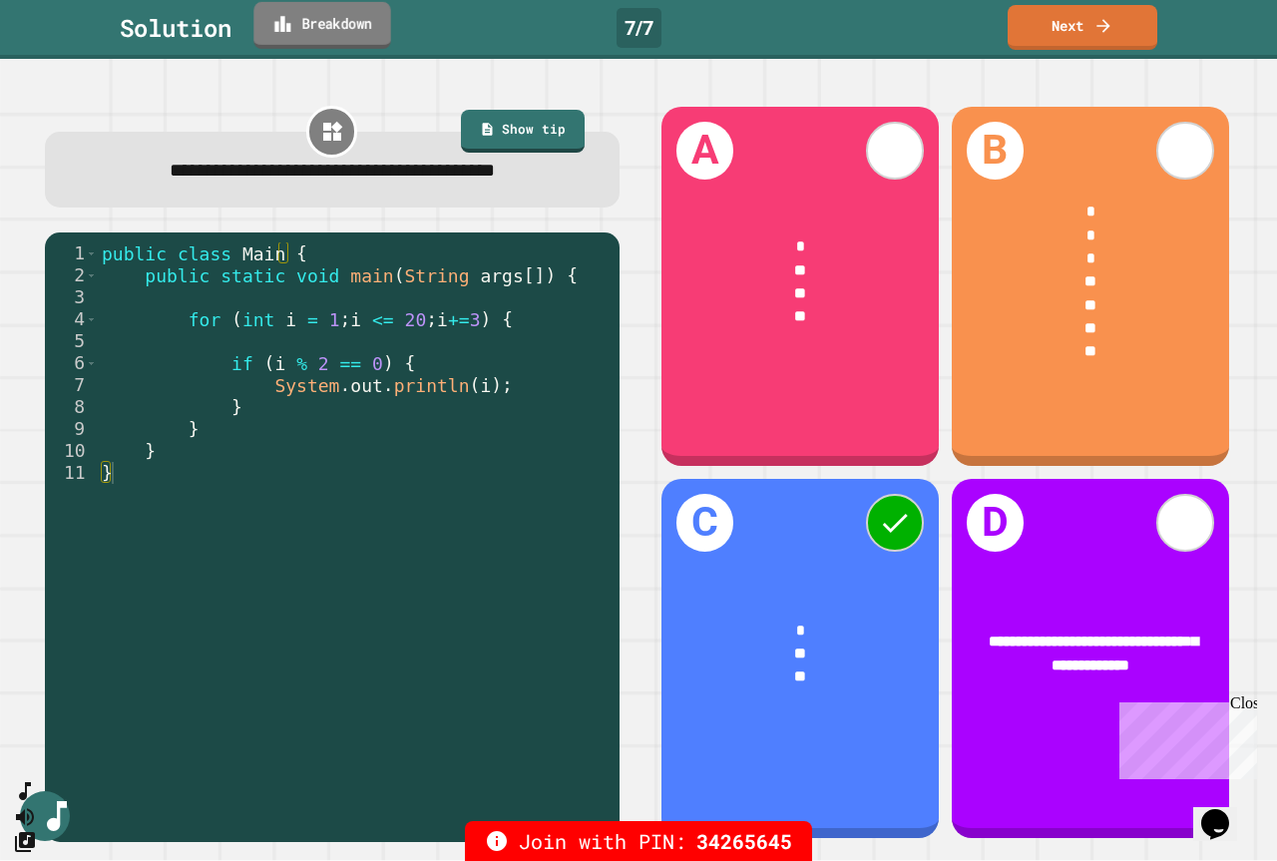
click at [330, 25] on link "Breakdown" at bounding box center [321, 25] width 137 height 47
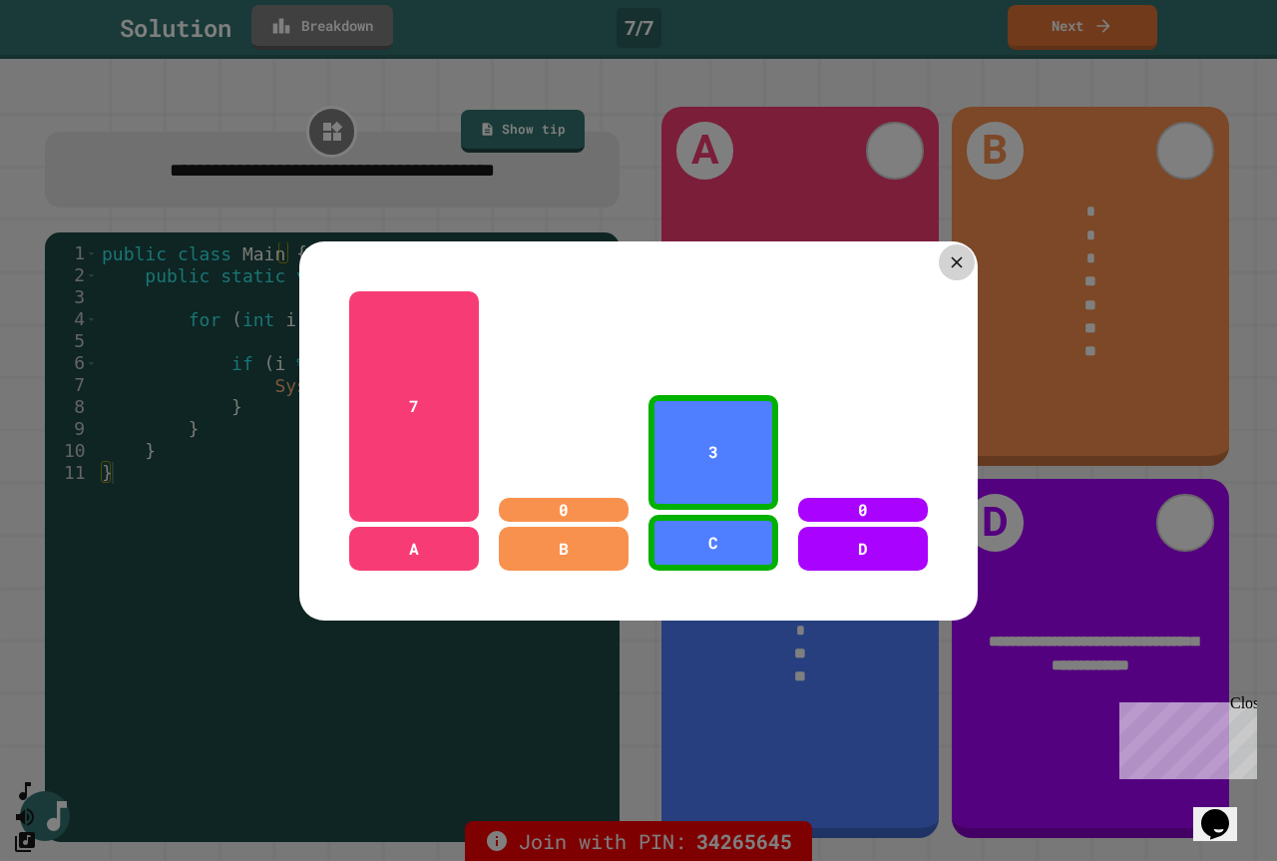
click at [945, 244] on div at bounding box center [957, 262] width 36 height 36
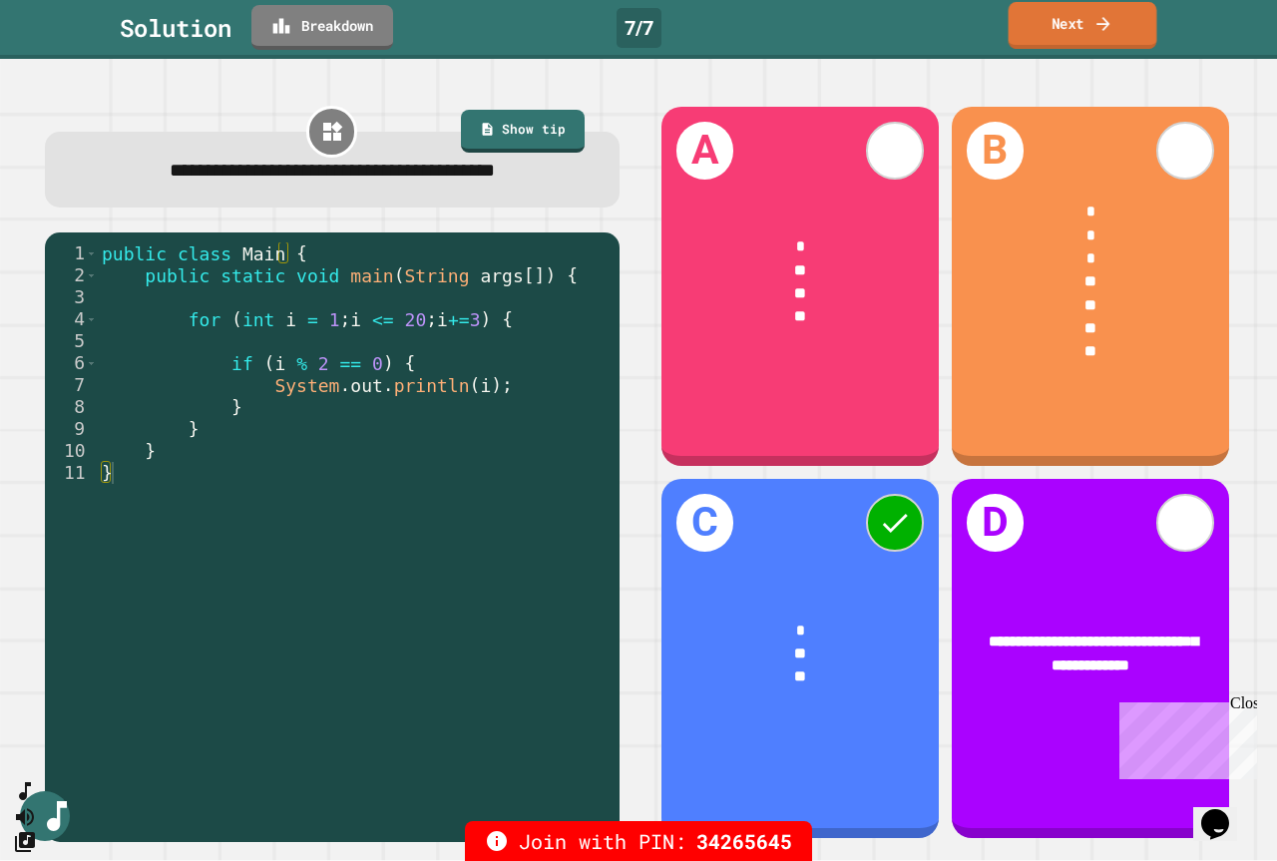
click at [1056, 10] on link "Next" at bounding box center [1082, 25] width 149 height 47
